Goal: Obtain resource: Download file/media

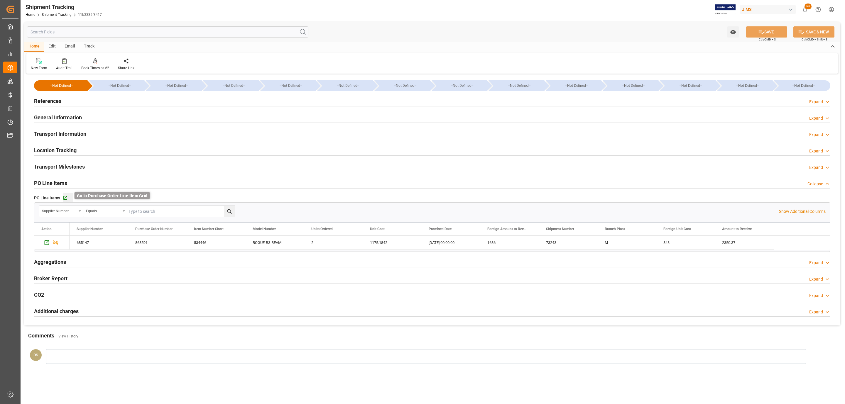
click at [64, 197] on icon "button" at bounding box center [65, 198] width 5 height 5
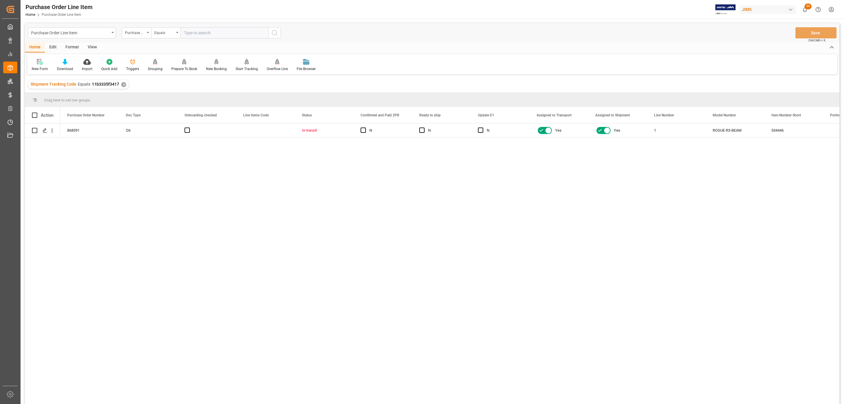
click at [183, 189] on div "868591 O6 In-transit N N N Yes Yes 1 ROGUE-R3-BEAM 534446 M" at bounding box center [449, 266] width 779 height 285
click at [90, 46] on div "View" at bounding box center [92, 48] width 18 height 10
click at [59, 62] on div at bounding box center [66, 62] width 29 height 6
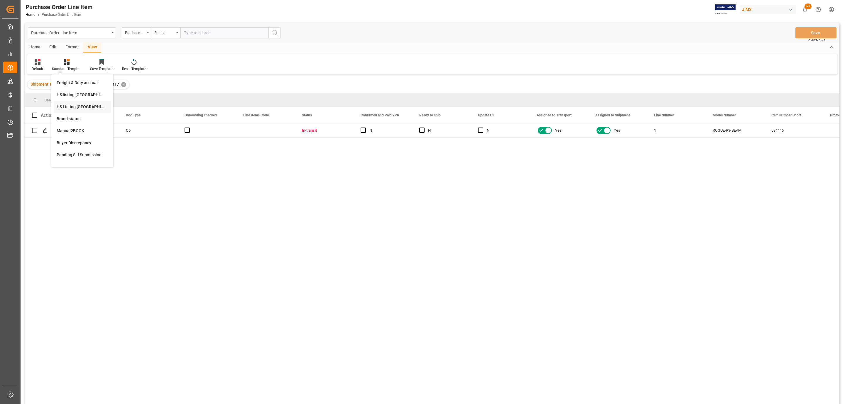
click at [87, 105] on div "HS Listing CANADA" at bounding box center [82, 107] width 51 height 6
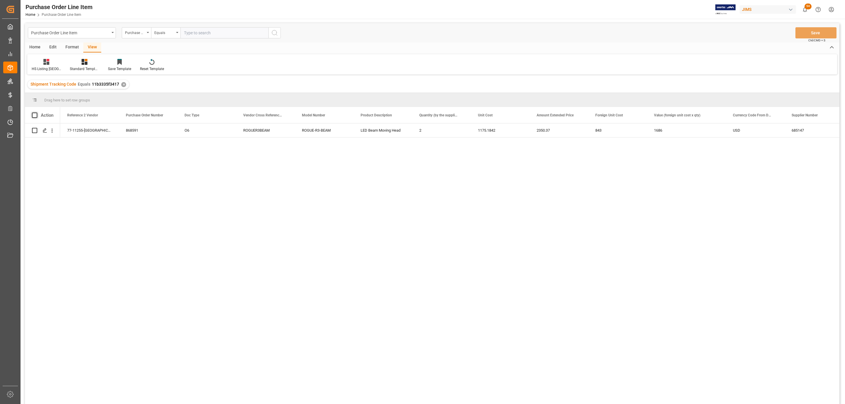
click at [33, 116] on span at bounding box center [34, 115] width 5 height 5
click at [36, 113] on input "checkbox" at bounding box center [36, 113] width 0 height 0
checkbox input "true"
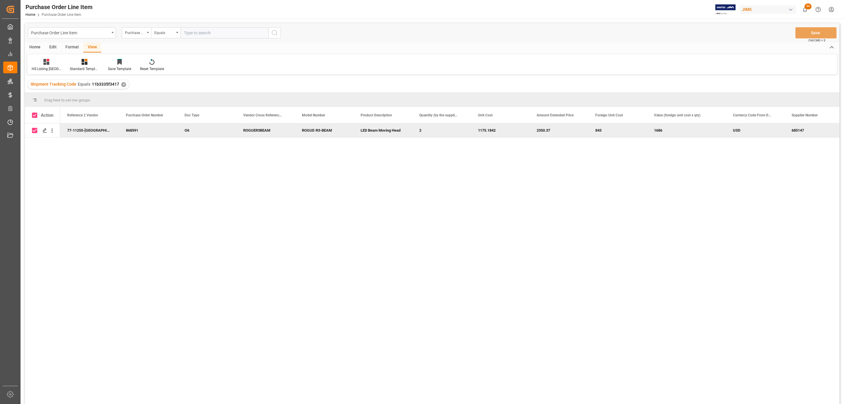
click at [32, 45] on div "Home" at bounding box center [35, 48] width 20 height 10
click at [63, 61] on icon at bounding box center [64, 62] width 5 height 6
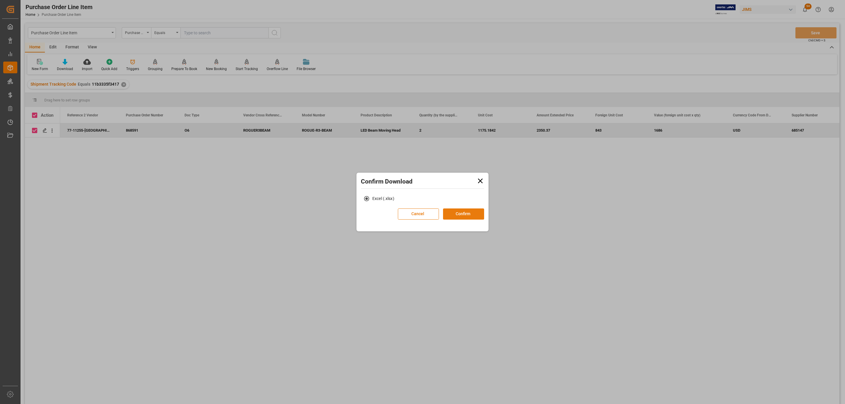
click at [448, 216] on button "Confirm" at bounding box center [463, 214] width 41 height 11
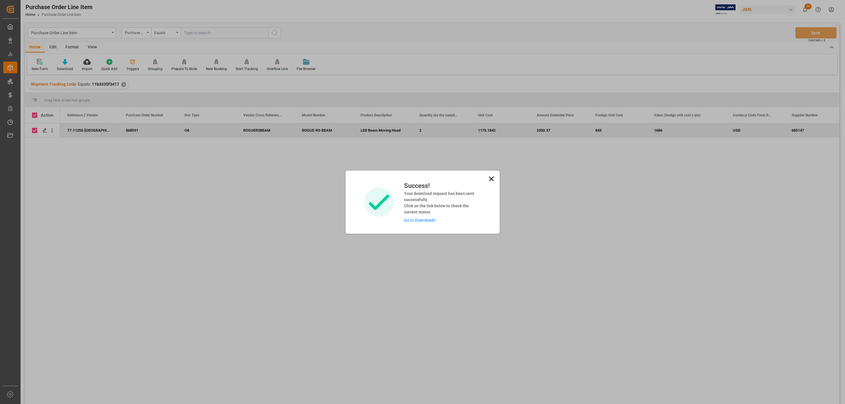
click at [422, 217] on div "Success! Your download request has been sent successfully. Click on the link be…" at bounding box center [440, 202] width 81 height 43
click at [422, 219] on link "Go to Downloads" at bounding box center [419, 220] width 31 height 5
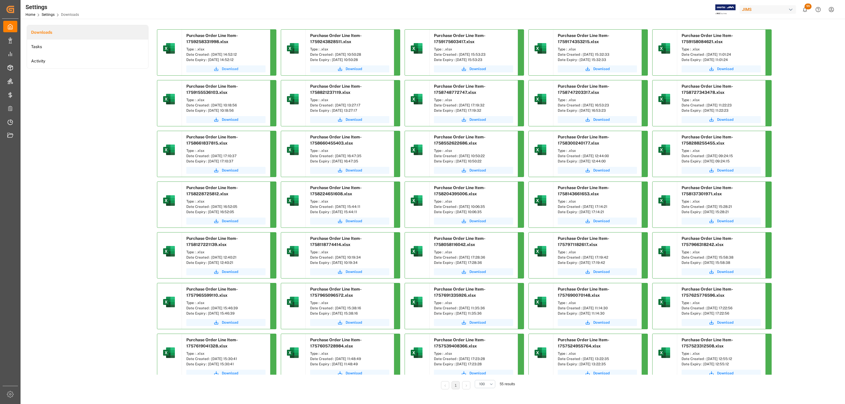
click at [233, 72] on button "Download" at bounding box center [225, 68] width 79 height 7
